Goal: Find specific page/section: Find specific page/section

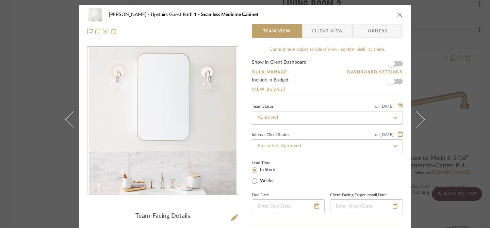
click at [398, 15] on icon "close" at bounding box center [399, 14] width 5 height 5
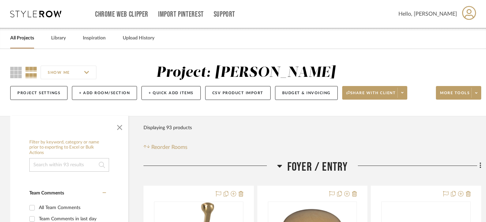
click at [19, 37] on link "All Projects" at bounding box center [22, 38] width 24 height 9
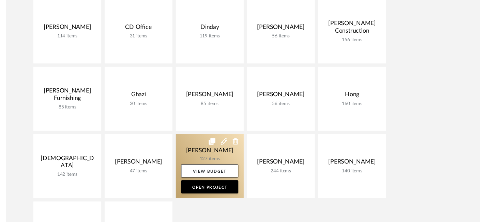
scroll to position [175, 0]
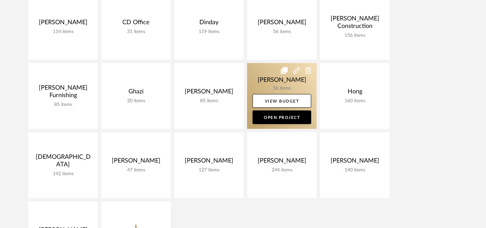
click at [261, 79] on link at bounding box center [281, 96] width 69 height 66
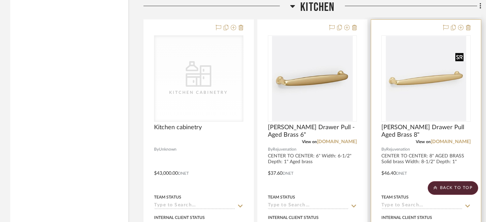
scroll to position [1842, 0]
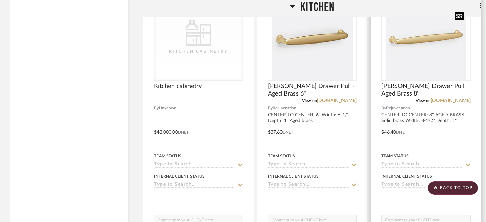
click at [419, 89] on span "[PERSON_NAME] Drawer Pull Aged Brass 8"" at bounding box center [425, 90] width 89 height 15
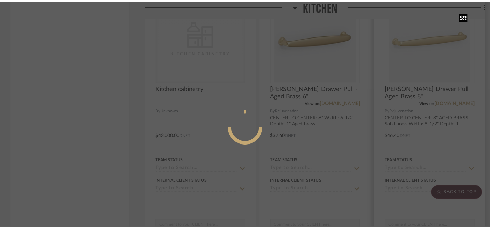
scroll to position [0, 0]
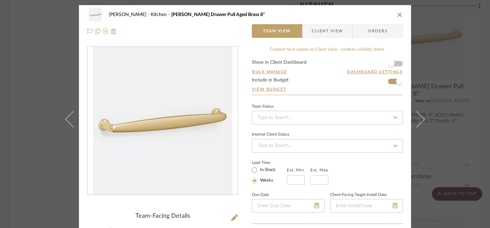
click at [33, 76] on div "[PERSON_NAME] Kitchen [PERSON_NAME] Drawer Pull Aged Brass 8" Team View Client …" at bounding box center [245, 114] width 490 height 228
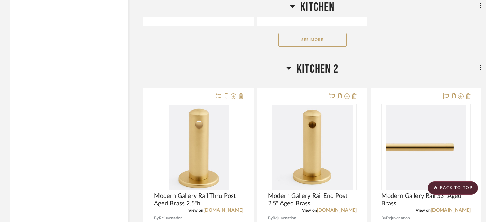
scroll to position [2359, 0]
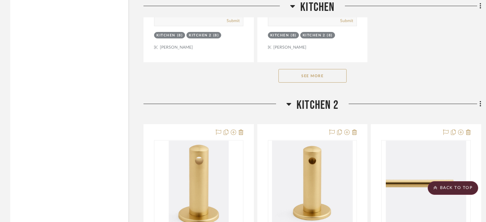
click at [334, 76] on button "See More" at bounding box center [312, 76] width 68 height 14
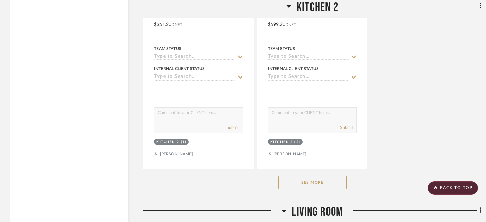
scroll to position [4163, 0]
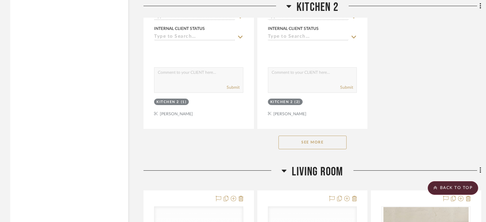
click at [314, 141] on button "See More" at bounding box center [312, 143] width 68 height 14
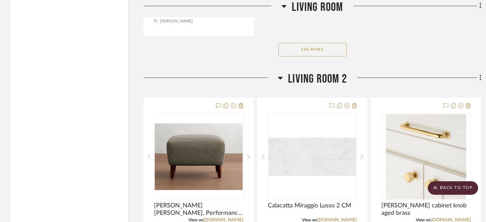
scroll to position [5525, 0]
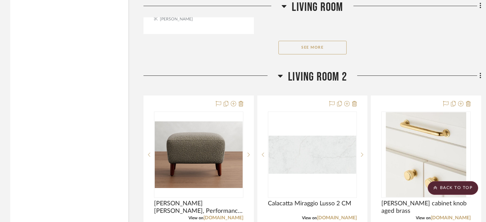
click at [332, 44] on button "See More" at bounding box center [312, 48] width 68 height 14
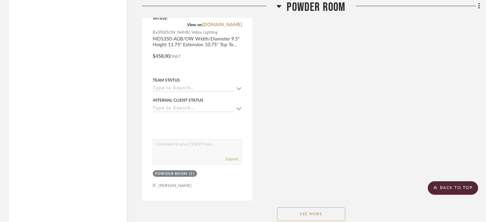
scroll to position [7984, 1]
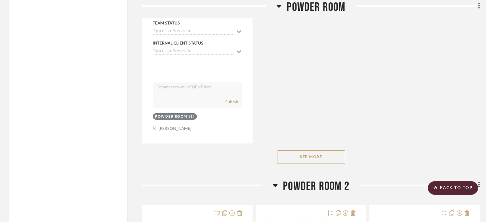
click at [317, 151] on button "See More" at bounding box center [311, 158] width 68 height 14
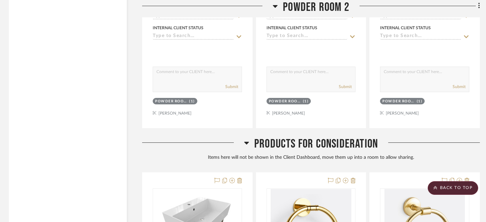
scroll to position [8649, 1]
